Goal: Find specific page/section

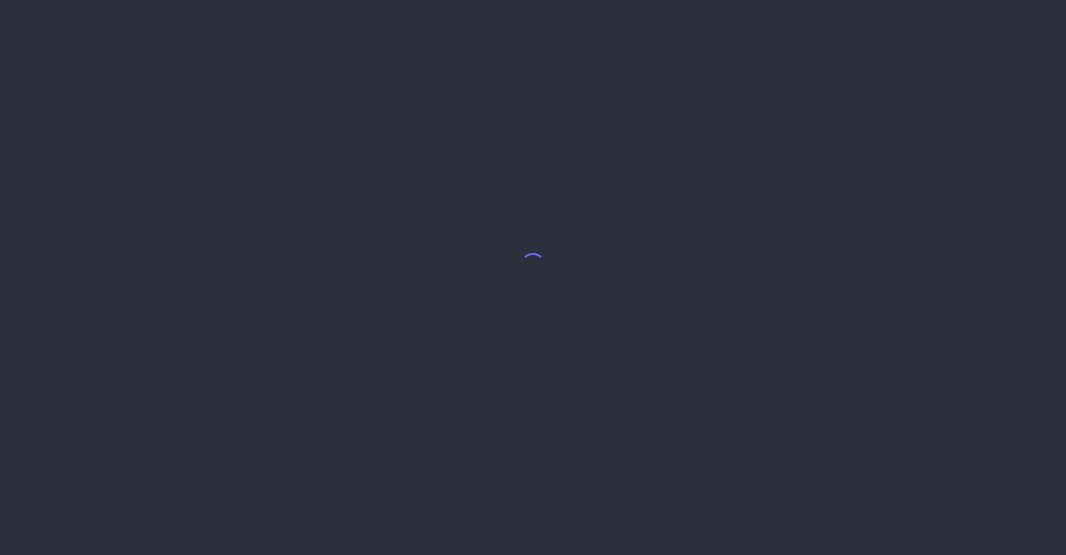
select select "8"
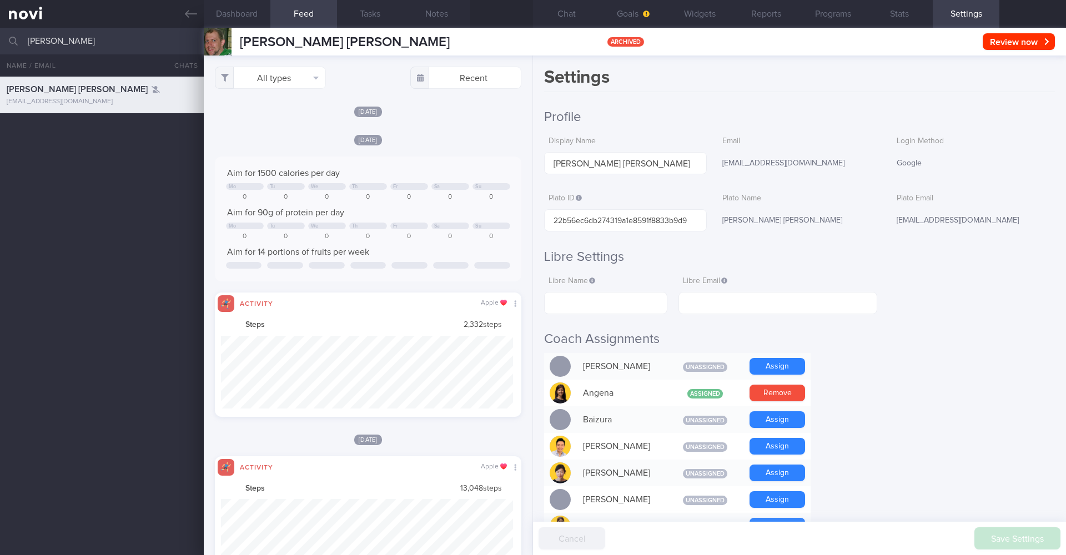
click at [158, 36] on input "[PERSON_NAME]" at bounding box center [533, 41] width 1066 height 27
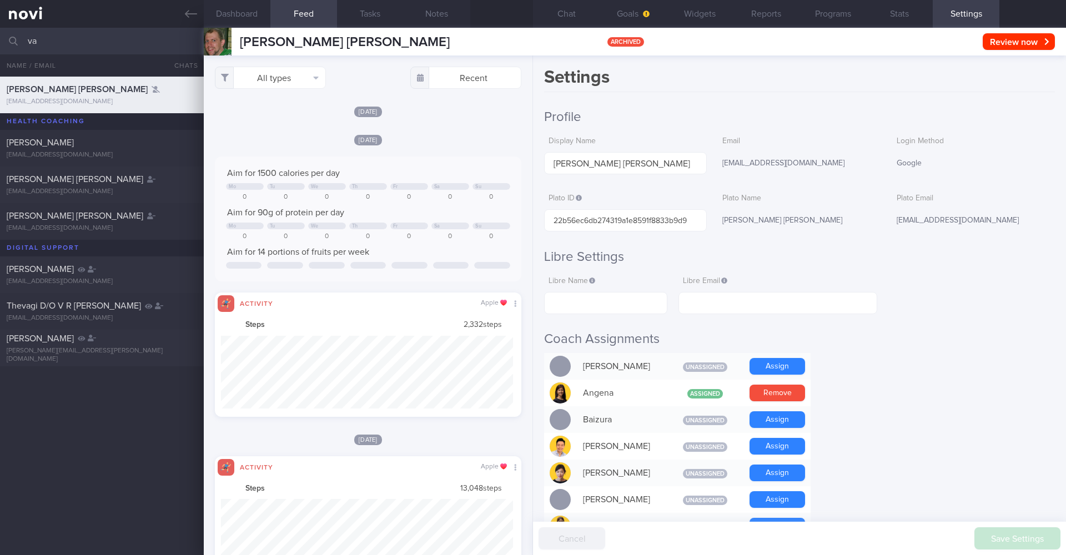
type input "v"
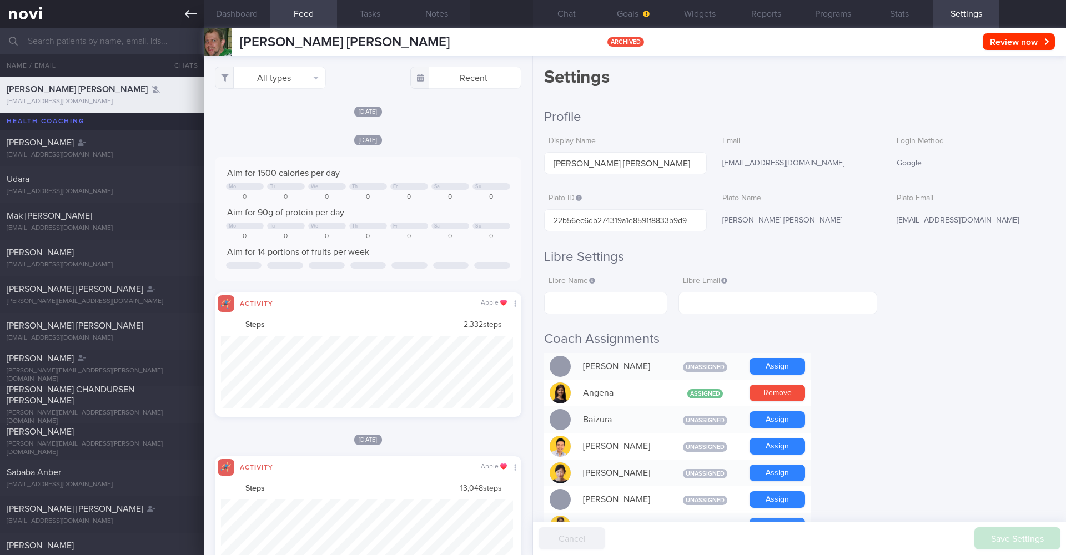
click at [190, 17] on icon at bounding box center [191, 14] width 12 height 12
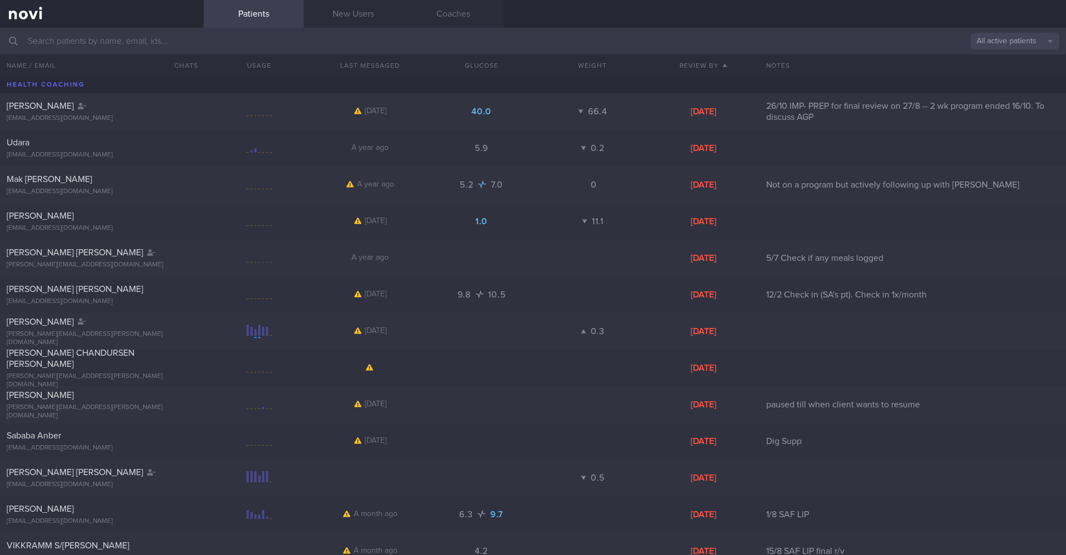
click at [1007, 36] on button "All active patients" at bounding box center [1014, 41] width 89 height 17
click at [1005, 61] on button "Assigned patients" at bounding box center [1014, 60] width 89 height 17
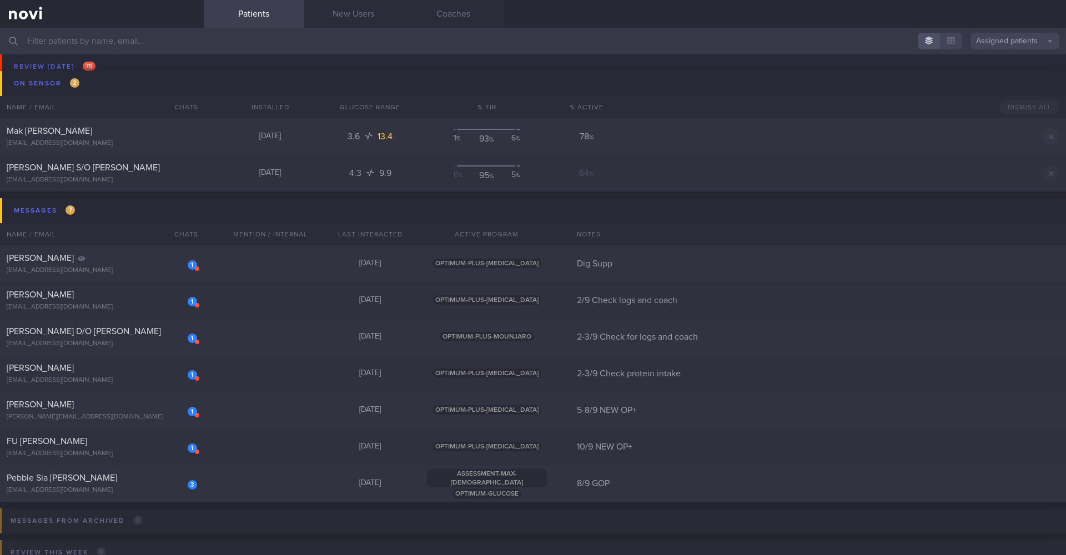
scroll to position [6327, 0]
